Goal: Navigation & Orientation: Find specific page/section

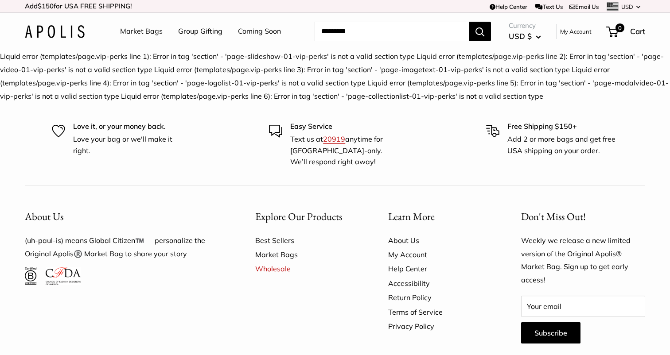
copy main "Liquid error (templates/page.vip-perks line 1): Error in tag 'section' - 'page-…"
drag, startPoint x: 464, startPoint y: 95, endPoint x: 0, endPoint y: 60, distance: 465.1
click at [0, 60] on main "Liquid error (templates/page.vip-perks line 1): Error in tag 'section' - 'page-…" at bounding box center [335, 76] width 670 height 53
